Goal: Transaction & Acquisition: Purchase product/service

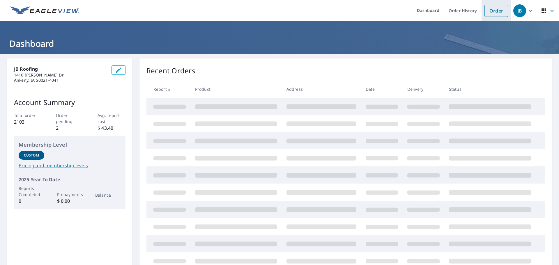
click at [494, 10] on link "Order" at bounding box center [496, 11] width 24 height 12
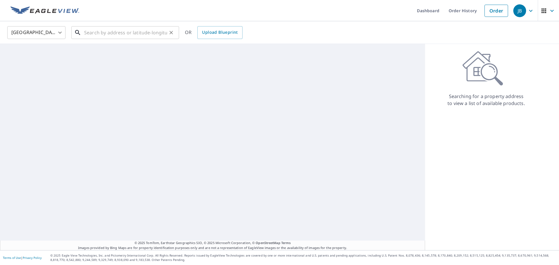
click at [153, 31] on input "text" at bounding box center [125, 32] width 83 height 16
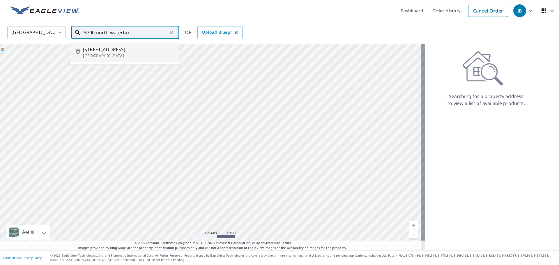
click at [151, 56] on p "[GEOGRAPHIC_DATA]" at bounding box center [128, 56] width 91 height 6
type input "[STREET_ADDRESS]"
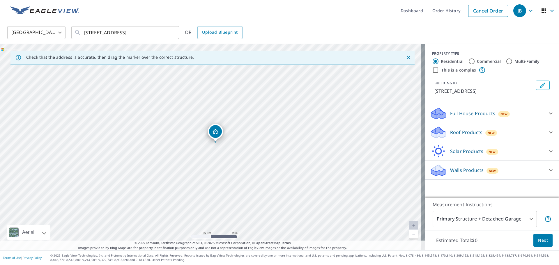
drag, startPoint x: 218, startPoint y: 122, endPoint x: 228, endPoint y: 165, distance: 44.3
click at [228, 165] on div "[STREET_ADDRESS]" at bounding box center [212, 147] width 425 height 206
click at [503, 139] on div "Roof Products New" at bounding box center [487, 133] width 114 height 14
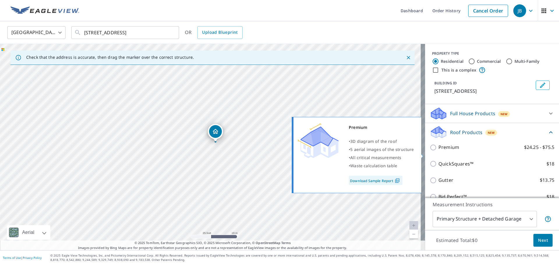
click at [430, 151] on input "Premium $24.25 - $75.5" at bounding box center [434, 147] width 9 height 7
checkbox input "true"
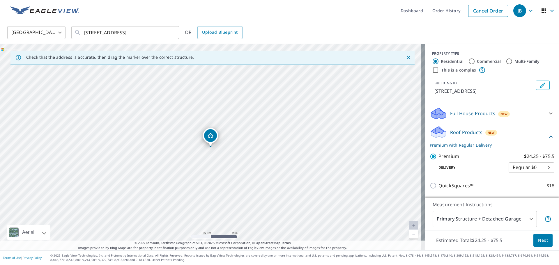
click at [540, 238] on span "Next" at bounding box center [543, 240] width 10 height 7
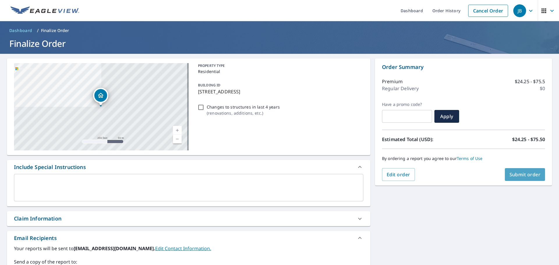
click at [530, 173] on span "Submit order" at bounding box center [524, 174] width 31 height 6
